Goal: Information Seeking & Learning: Learn about a topic

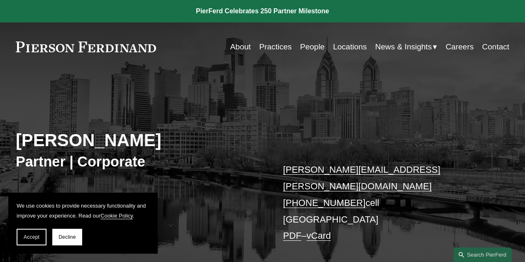
scroll to position [261, 0]
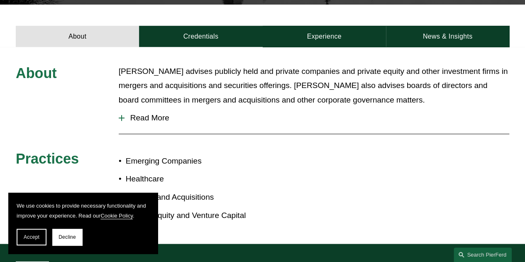
click at [119, 107] on button "Read More" at bounding box center [314, 118] width 391 height 22
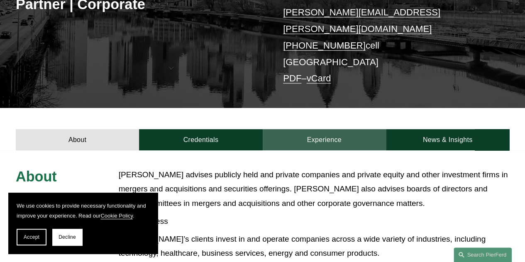
scroll to position [130, 0]
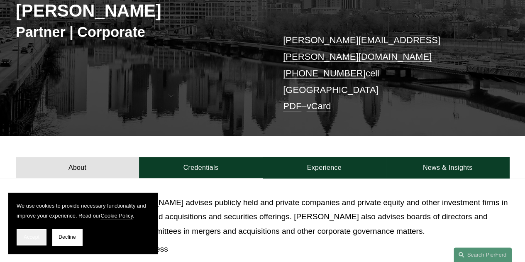
click at [36, 244] on button "Accept" at bounding box center [32, 237] width 30 height 17
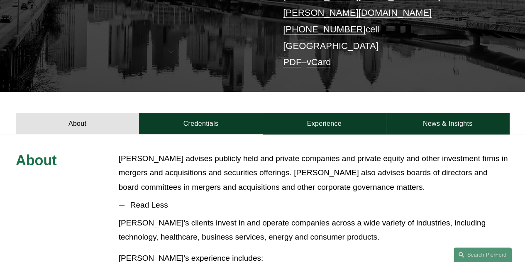
scroll to position [171, 0]
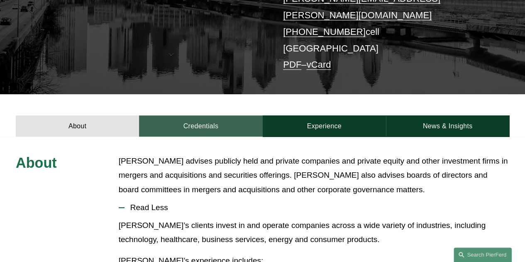
click at [208, 115] on link "Credentials" at bounding box center [200, 125] width 123 height 21
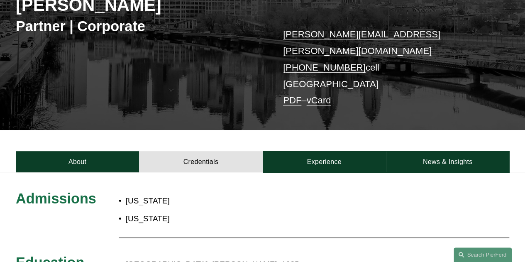
scroll to position [130, 0]
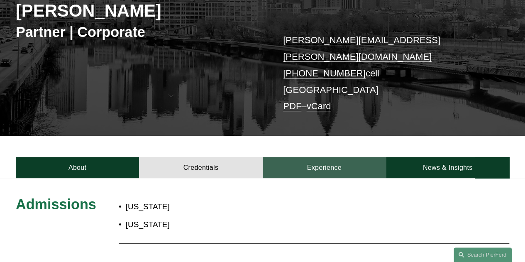
click at [311, 159] on link "Experience" at bounding box center [324, 167] width 123 height 21
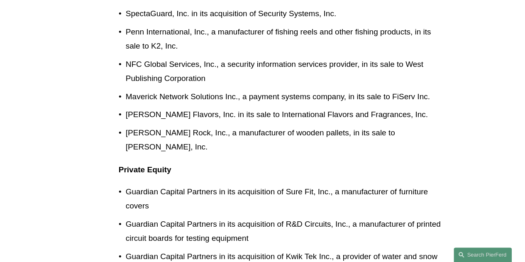
scroll to position [623, 0]
drag, startPoint x: 286, startPoint y: 135, endPoint x: 328, endPoint y: 137, distance: 42.0
click at [330, 184] on p "Guardian Capital Partners in its acquisition of Sure Fit, Inc., a manufacturer …" at bounding box center [287, 198] width 322 height 29
copy p "Sure Fit, Inc"
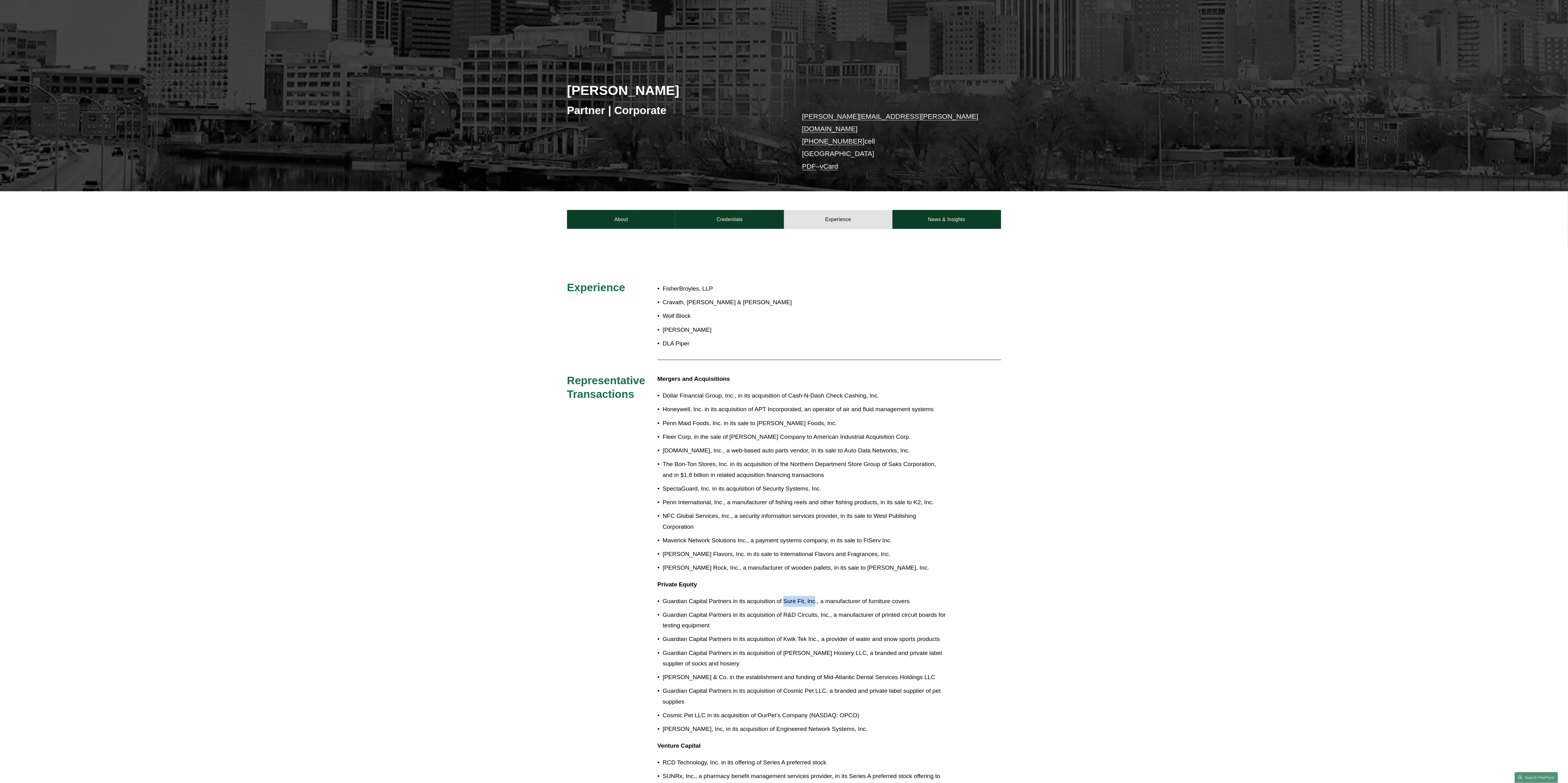
scroll to position [124, 0]
